Goal: Information Seeking & Learning: Learn about a topic

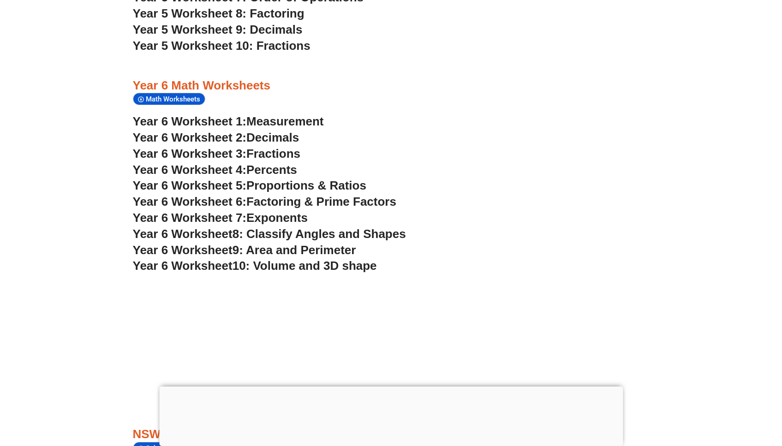
click at [262, 114] on span "Measurement" at bounding box center [284, 121] width 77 height 14
click at [263, 131] on span "Decimals" at bounding box center [272, 138] width 53 height 14
click at [140, 39] on span "Year 5 Worksheet 10: Fractions" at bounding box center [222, 46] width 178 height 14
click at [620, 22] on h3 "Year 5 Worksheet 9: Decimals" at bounding box center [391, 30] width 517 height 16
click at [277, 163] on span "Percents" at bounding box center [271, 170] width 51 height 14
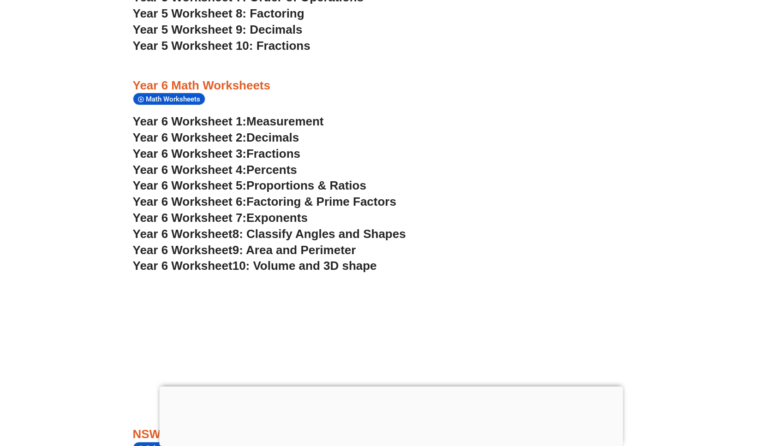
click at [238, 179] on span "Year 6 Worksheet 5:" at bounding box center [190, 186] width 114 height 14
click at [262, 195] on span "Factoring & Prime Factors" at bounding box center [321, 202] width 150 height 14
click at [267, 211] on span "Exponents" at bounding box center [276, 218] width 61 height 14
click at [269, 227] on span "8: Classify Angles and Shapes" at bounding box center [318, 234] width 173 height 14
click at [287, 259] on span "10: Volume and 3D shape" at bounding box center [304, 266] width 144 height 14
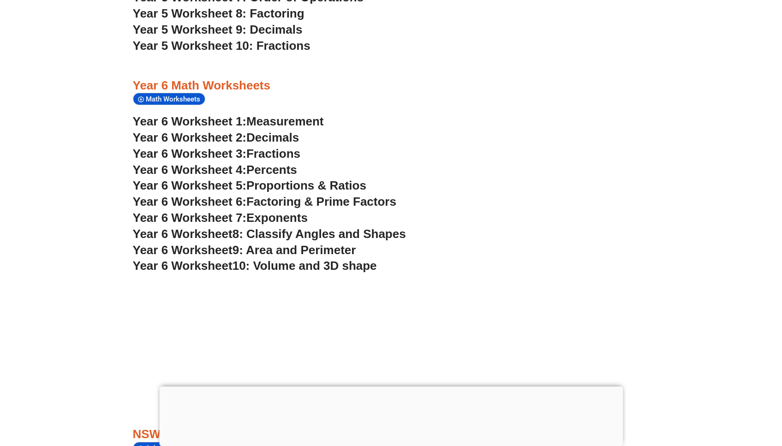
click at [489, 114] on h3 "Year 6 Worksheet 1: Measurement" at bounding box center [391, 122] width 517 height 16
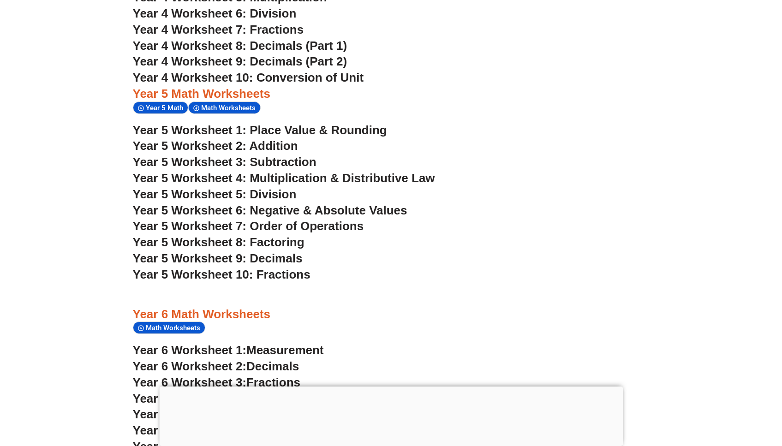
scroll to position [1900, 0]
click at [326, 124] on span "Year 5 Worksheet 1: Place Value & Rounding" at bounding box center [260, 131] width 254 height 14
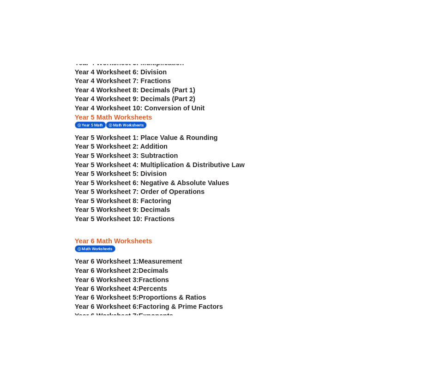
scroll to position [1899, 0]
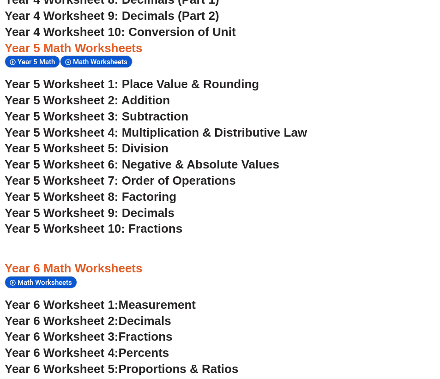
click at [189, 261] on div "Year 6 Math Worksheets Math Worksheets" at bounding box center [220, 275] width 430 height 29
click at [135, 93] on span "Year 5 Worksheet 2: Addition" at bounding box center [87, 100] width 165 height 14
click at [150, 109] on span "Year 5 Worksheet 3: Subtraction" at bounding box center [97, 116] width 184 height 14
click at [138, 125] on span "Year 5 Worksheet 4: Multiplication & Distributive Law" at bounding box center [156, 132] width 302 height 14
click at [145, 141] on span "Year 5 Worksheet 5: Division" at bounding box center [87, 148] width 164 height 14
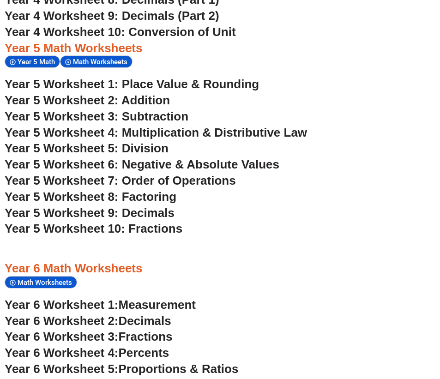
click at [155, 157] on span "Year 5 Worksheet 6: Negative & Absolute Values" at bounding box center [142, 164] width 274 height 14
click at [129, 173] on span "Year 5 Worksheet 7: Order of Operations" at bounding box center [120, 180] width 231 height 14
click at [131, 190] on span "Year 5 Worksheet 8: Factoring" at bounding box center [91, 197] width 172 height 14
click at [147, 206] on span "Year 5 Worksheet 9: Decimals" at bounding box center [90, 213] width 170 height 14
click at [148, 221] on span "Year 5 Worksheet 10: Fractions" at bounding box center [94, 228] width 178 height 14
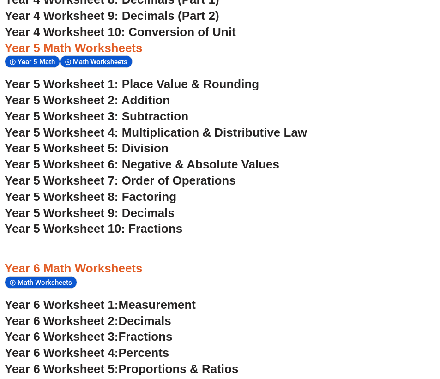
click at [212, 205] on h3 "Year 5 Worksheet 9: Decimals" at bounding box center [220, 213] width 430 height 16
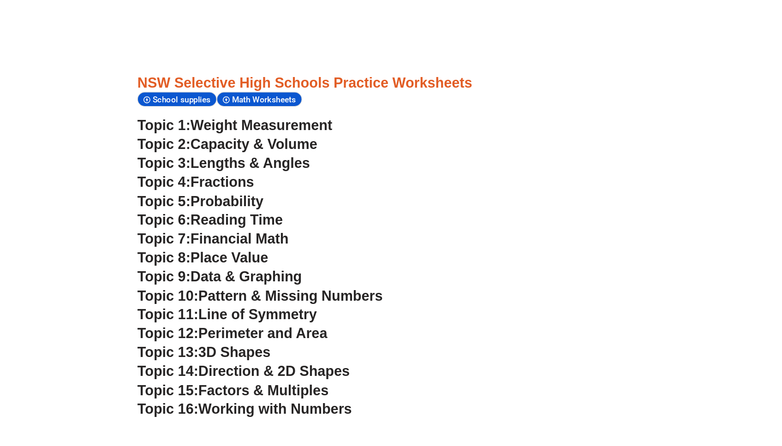
scroll to position [2447, 0]
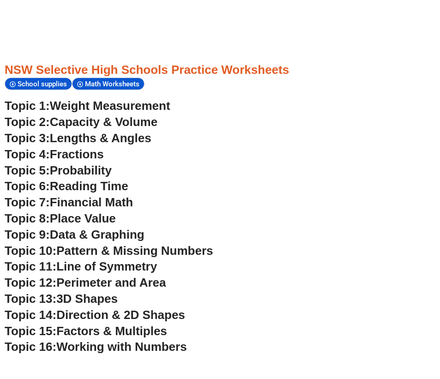
click at [77, 99] on span "Weight Measurement" at bounding box center [110, 106] width 120 height 14
click at [129, 115] on span "Capacity & Volume" at bounding box center [103, 122] width 107 height 14
click at [59, 131] on span "Lengths & Angles" at bounding box center [100, 138] width 101 height 14
click at [73, 147] on span "Fractions" at bounding box center [77, 154] width 54 height 14
click at [52, 163] on span "Probability" at bounding box center [81, 170] width 62 height 14
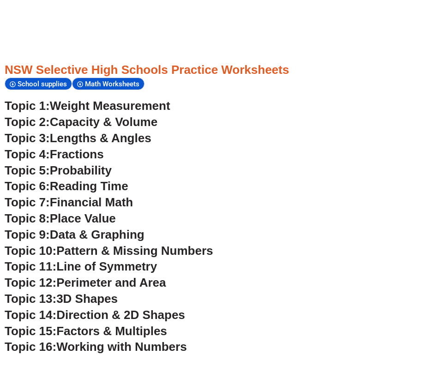
click at [54, 179] on span "Reading Time" at bounding box center [89, 186] width 78 height 14
click at [43, 195] on span "Topic 7:" at bounding box center [27, 202] width 45 height 14
click at [66, 211] on span "Place Value" at bounding box center [83, 218] width 66 height 14
click at [98, 227] on span "Data & Graphing" at bounding box center [97, 234] width 95 height 14
click at [50, 244] on span "Topic 10:" at bounding box center [31, 251] width 52 height 14
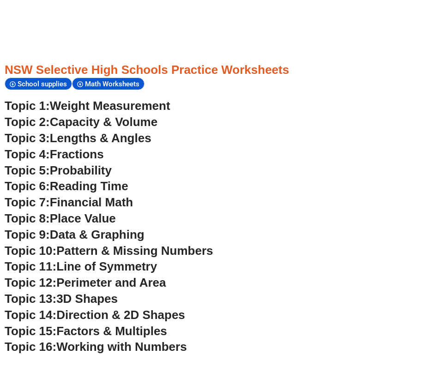
click at [31, 259] on span "Topic 11:" at bounding box center [31, 266] width 52 height 14
click at [65, 275] on span "Perimeter and Area" at bounding box center [110, 282] width 109 height 14
click at [94, 292] on span "3D Shapes" at bounding box center [86, 299] width 61 height 14
click at [74, 308] on span "Direction & 2D Shapes" at bounding box center [120, 315] width 129 height 14
click at [91, 324] on span "Factors & Multiples" at bounding box center [111, 331] width 111 height 14
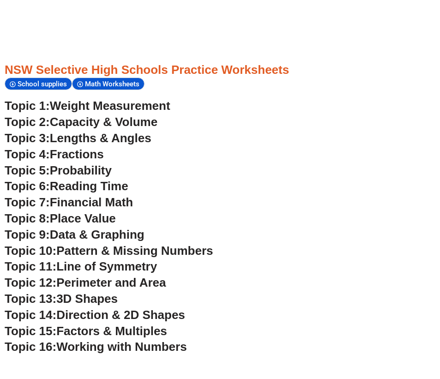
click at [148, 339] on span "Working with Numbers" at bounding box center [121, 346] width 130 height 14
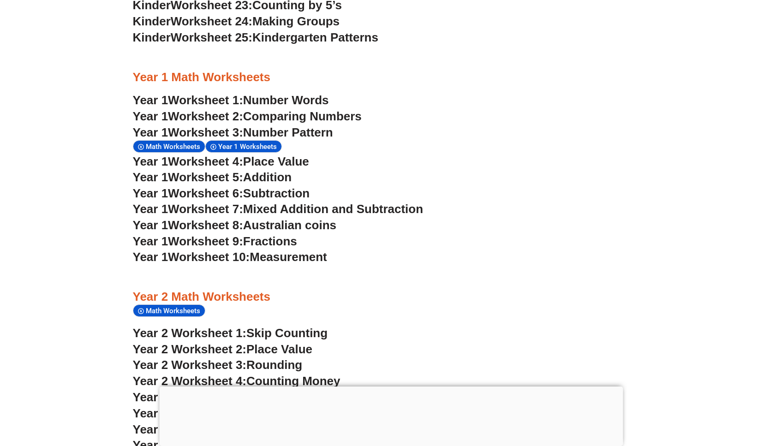
scroll to position [911, 0]
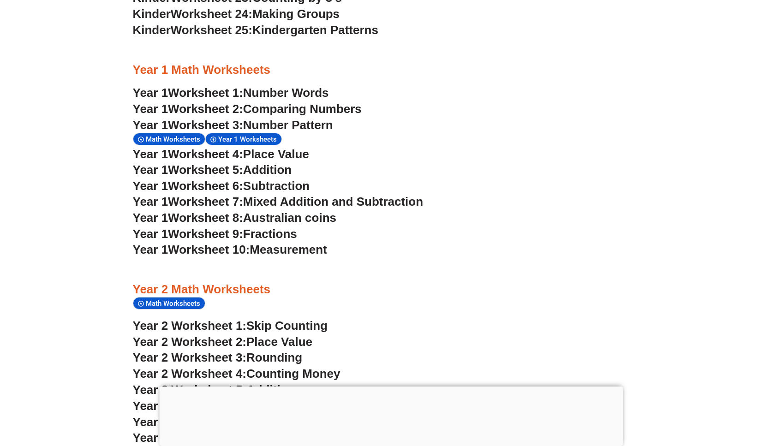
click at [329, 86] on span "Number Words" at bounding box center [286, 93] width 86 height 14
click at [275, 102] on span "Comparing Numbers" at bounding box center [302, 109] width 119 height 14
click at [447, 162] on h3 "Year 1 Worksheet 5: Addition" at bounding box center [391, 170] width 517 height 16
click at [319, 118] on span "Number Pattern" at bounding box center [288, 125] width 90 height 14
click at [300, 147] on span "Place Value" at bounding box center [276, 154] width 66 height 14
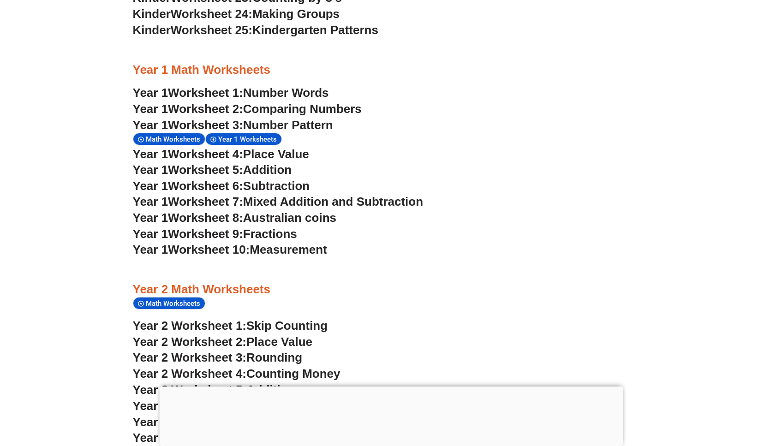
click at [266, 195] on span "Mixed Addition and Subtraction" at bounding box center [333, 202] width 180 height 14
click at [275, 211] on span "Australian coins" at bounding box center [289, 218] width 93 height 14
click at [282, 227] on span "Fractions" at bounding box center [270, 234] width 54 height 14
click at [277, 243] on span "Measurement" at bounding box center [288, 250] width 77 height 14
click at [64, 179] on section "Kindergarten Math Worksheets Math Worksheets Kinder Worksheet 1: Trading & Colo…" at bounding box center [391, 84] width 782 height 1304
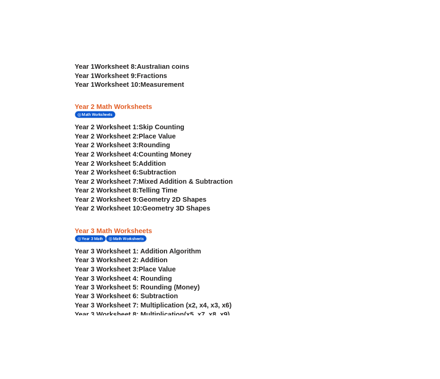
scroll to position [1124, 0]
